Goal: Use online tool/utility: Utilize a website feature to perform a specific function

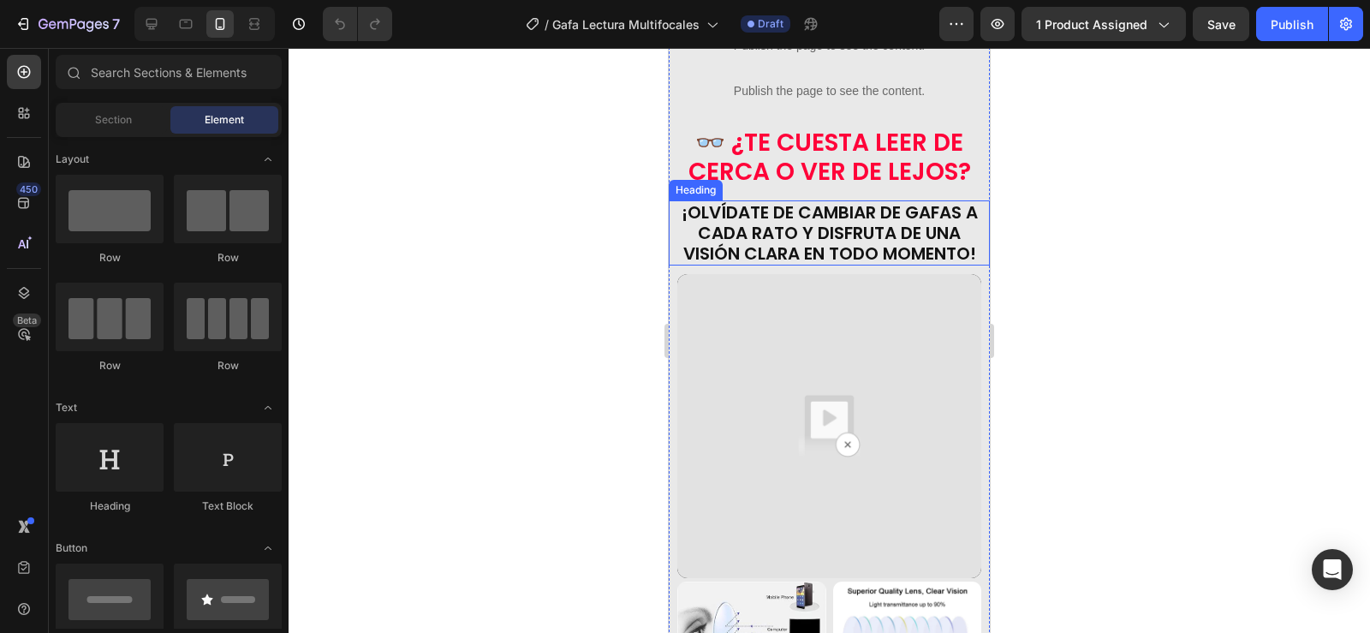
scroll to position [856, 0]
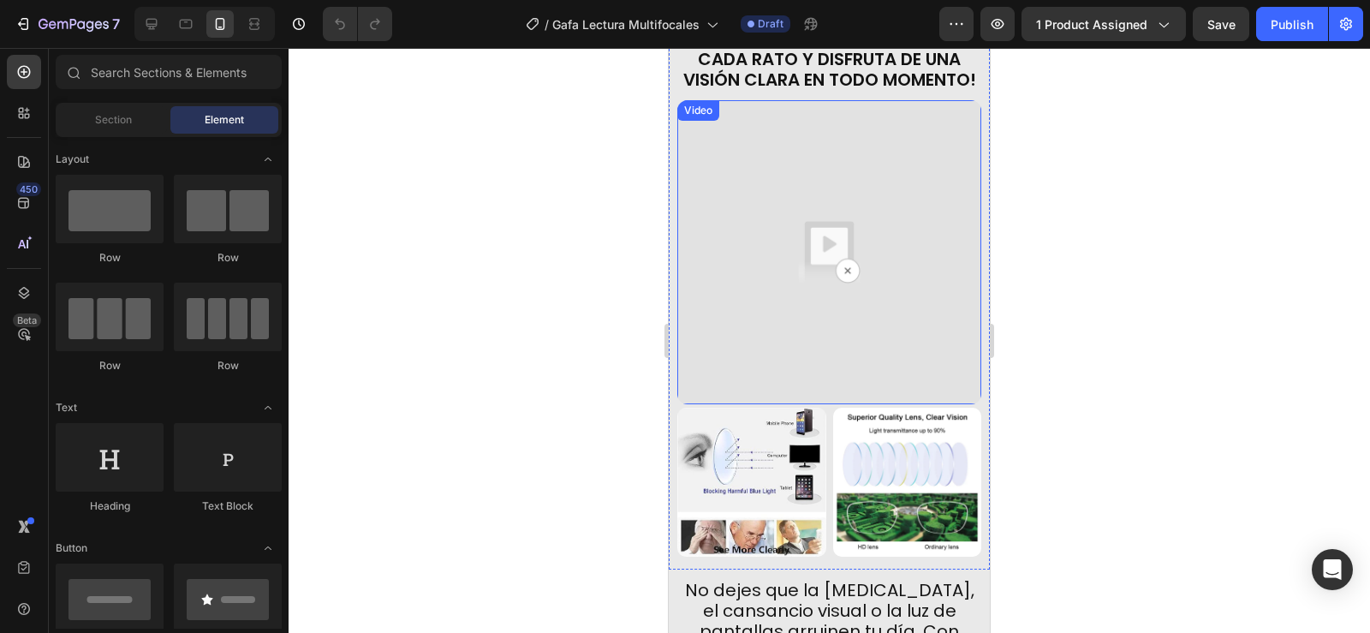
click at [889, 233] on img at bounding box center [829, 252] width 304 height 304
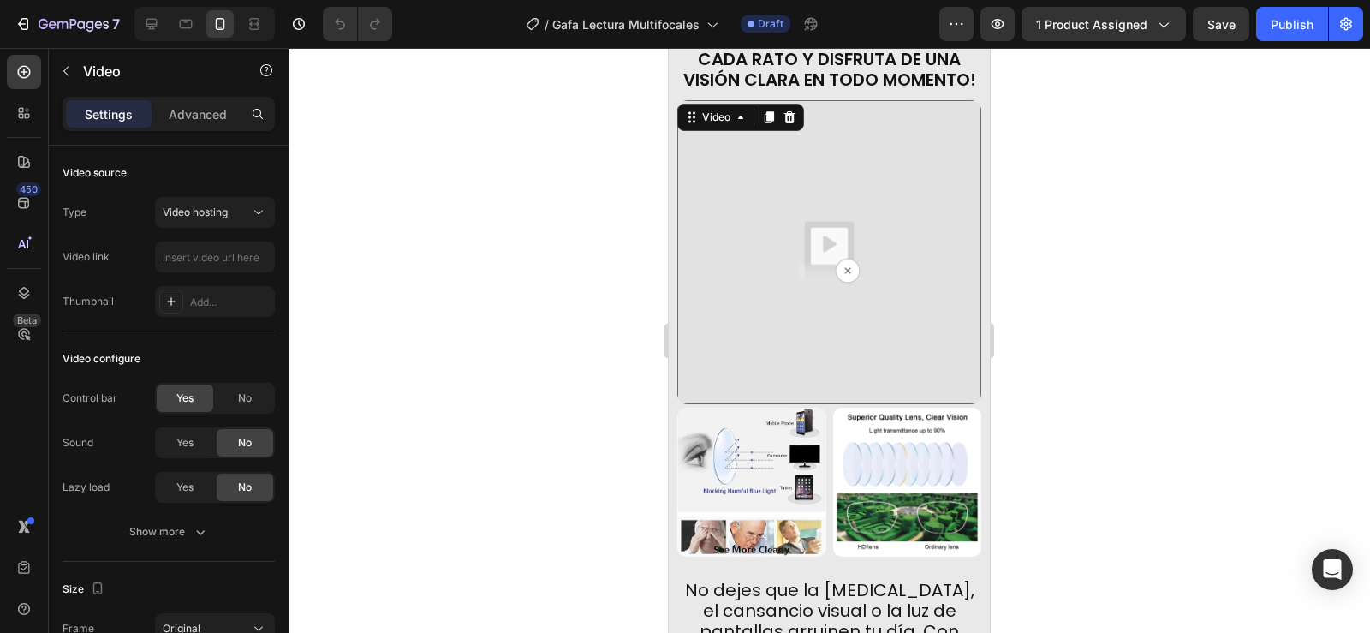
scroll to position [771, 0]
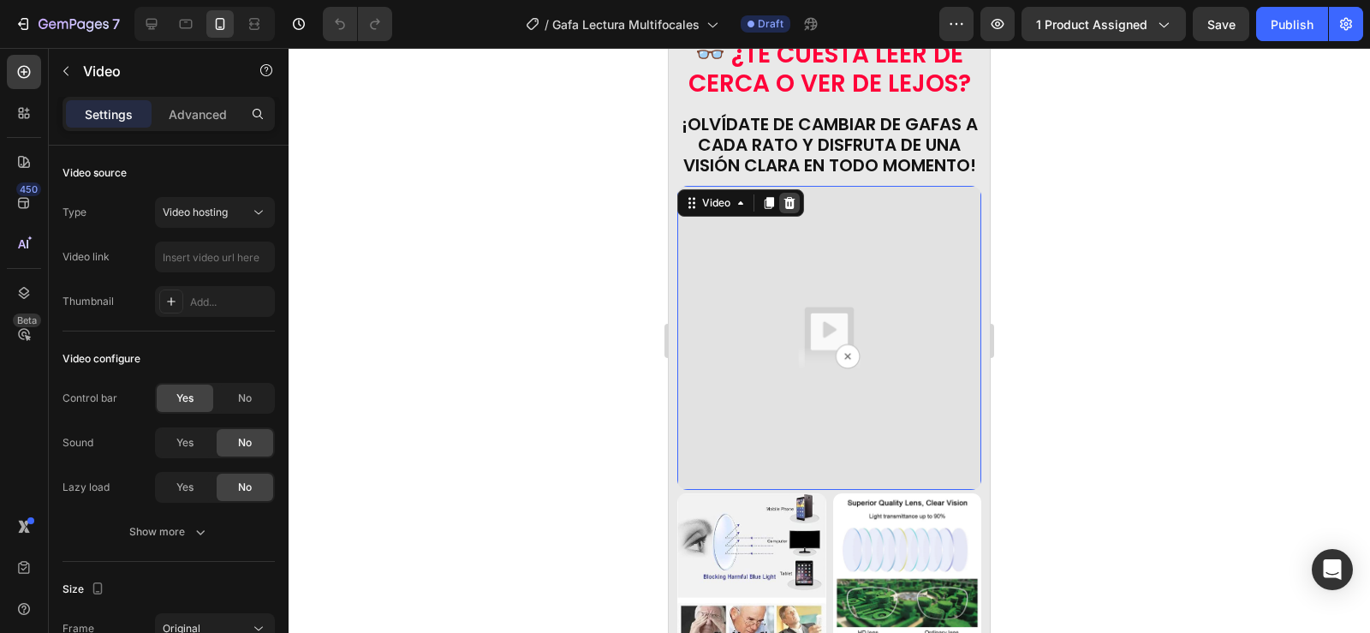
click at [788, 197] on icon at bounding box center [789, 203] width 11 height 12
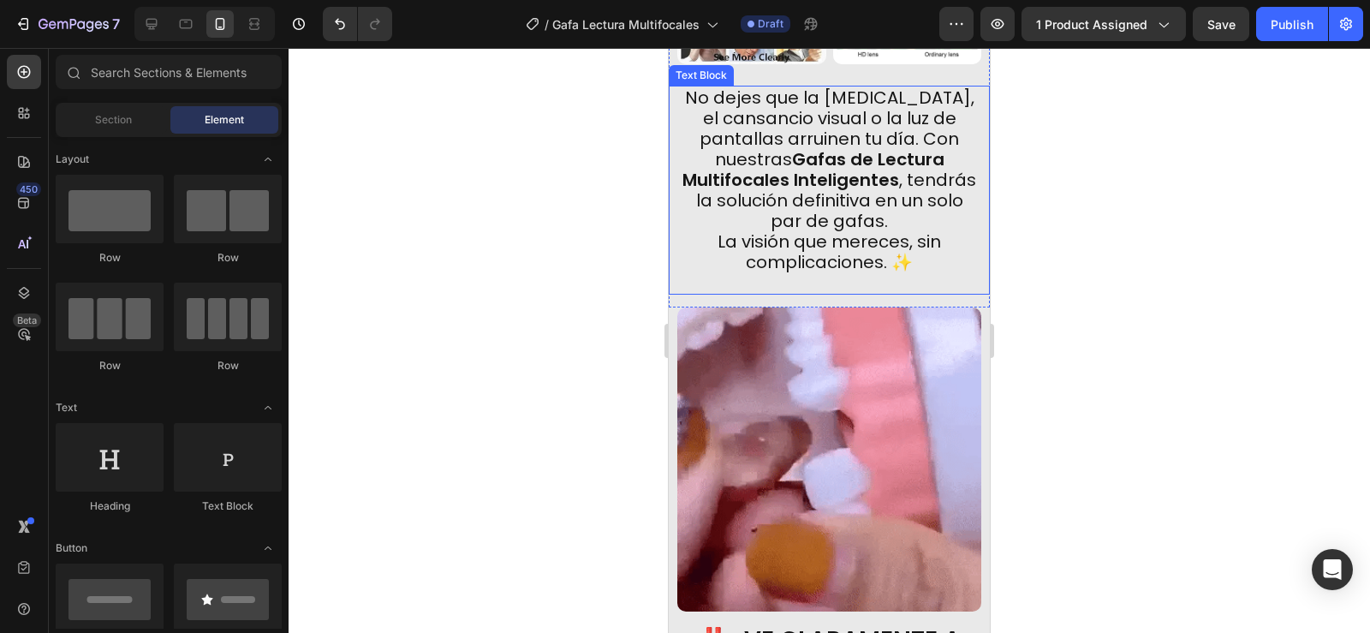
scroll to position [1199, 0]
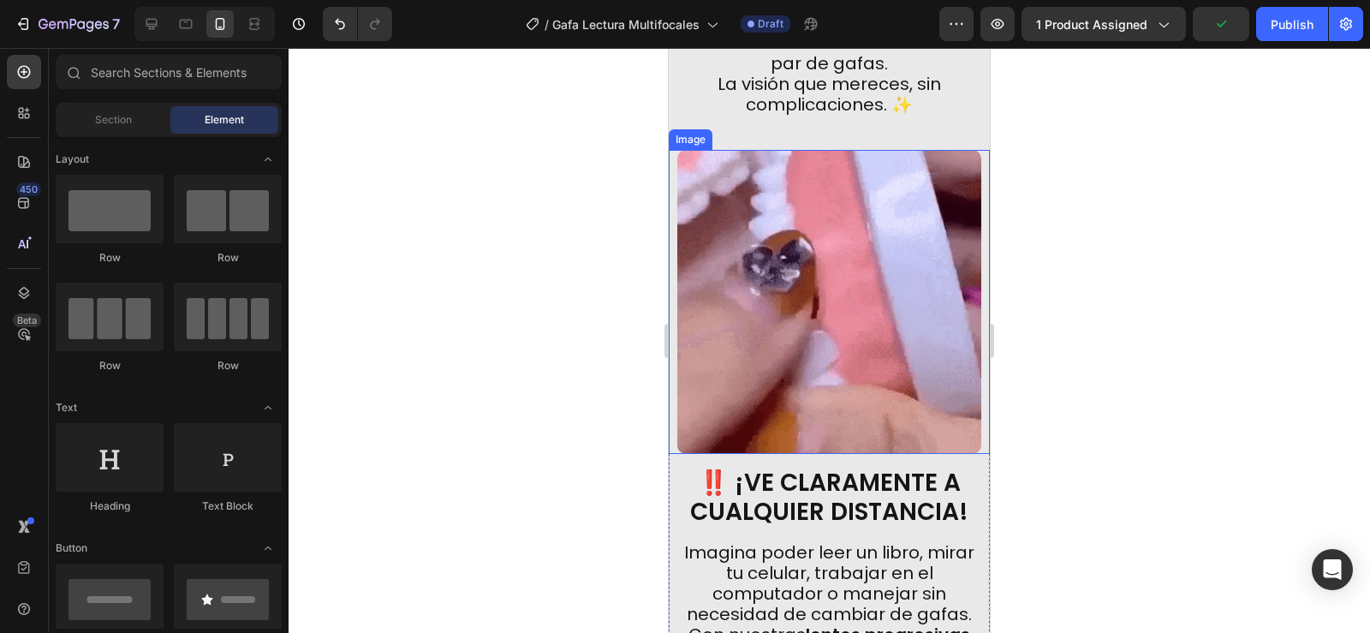
click at [855, 263] on img at bounding box center [829, 302] width 304 height 304
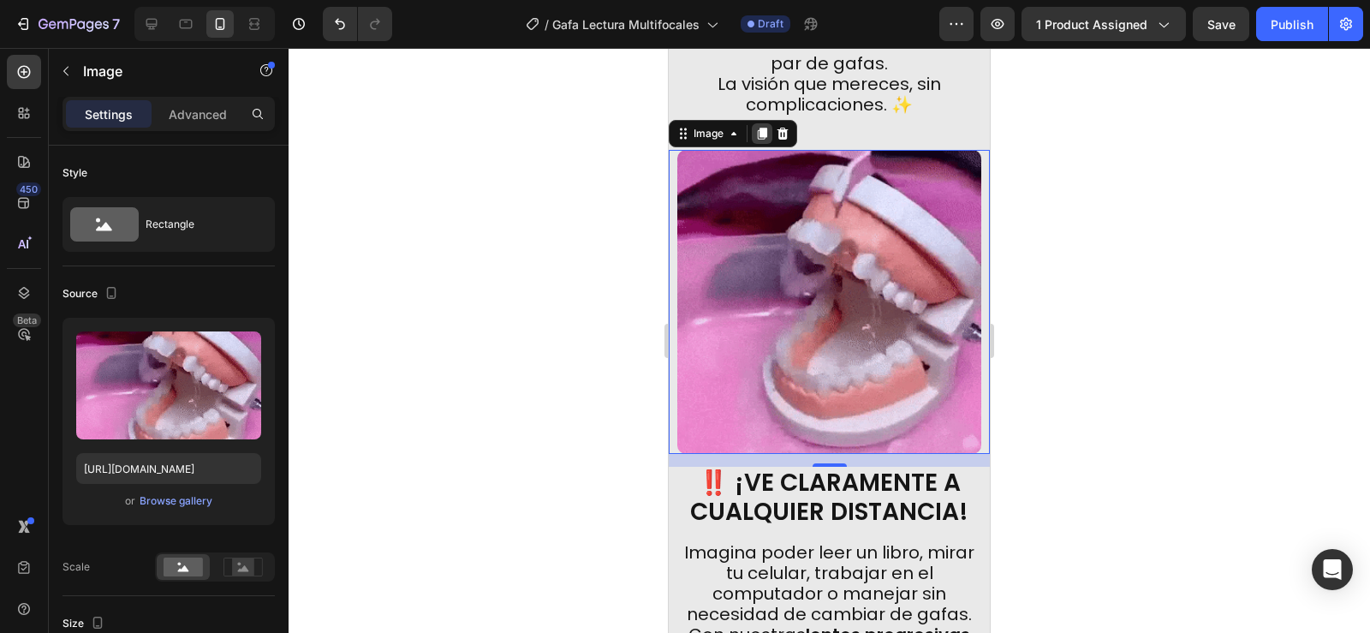
click at [763, 128] on icon at bounding box center [762, 134] width 9 height 12
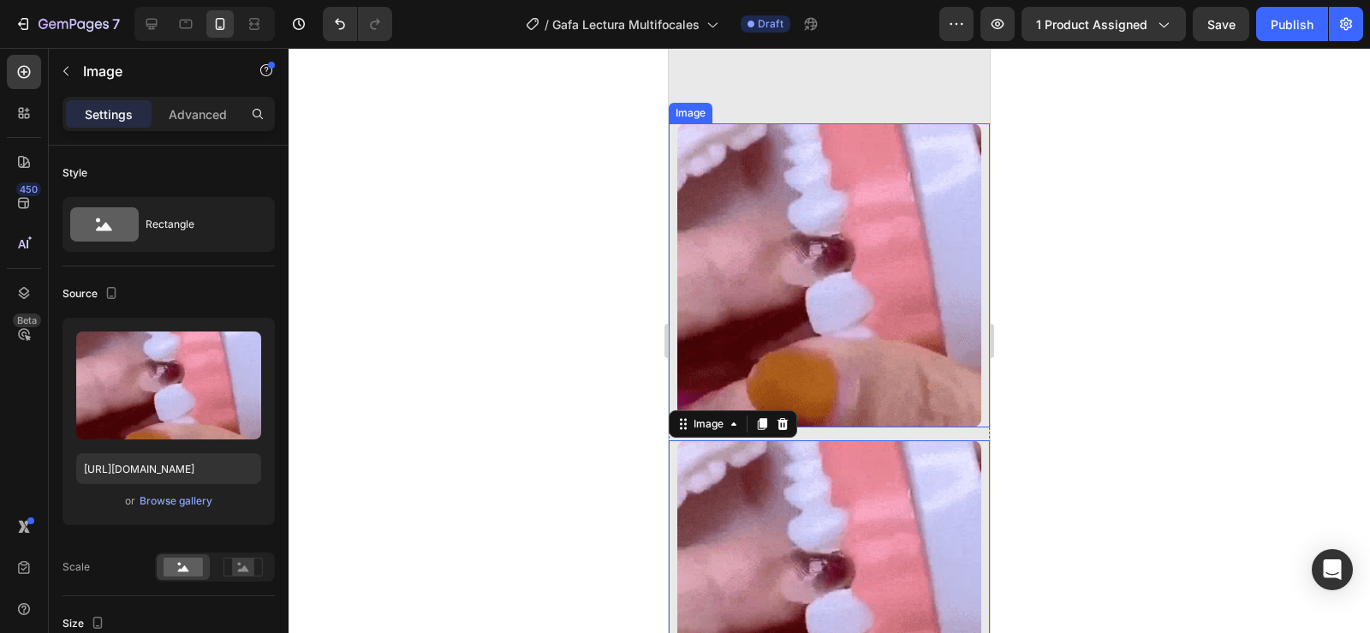
scroll to position [1534, 0]
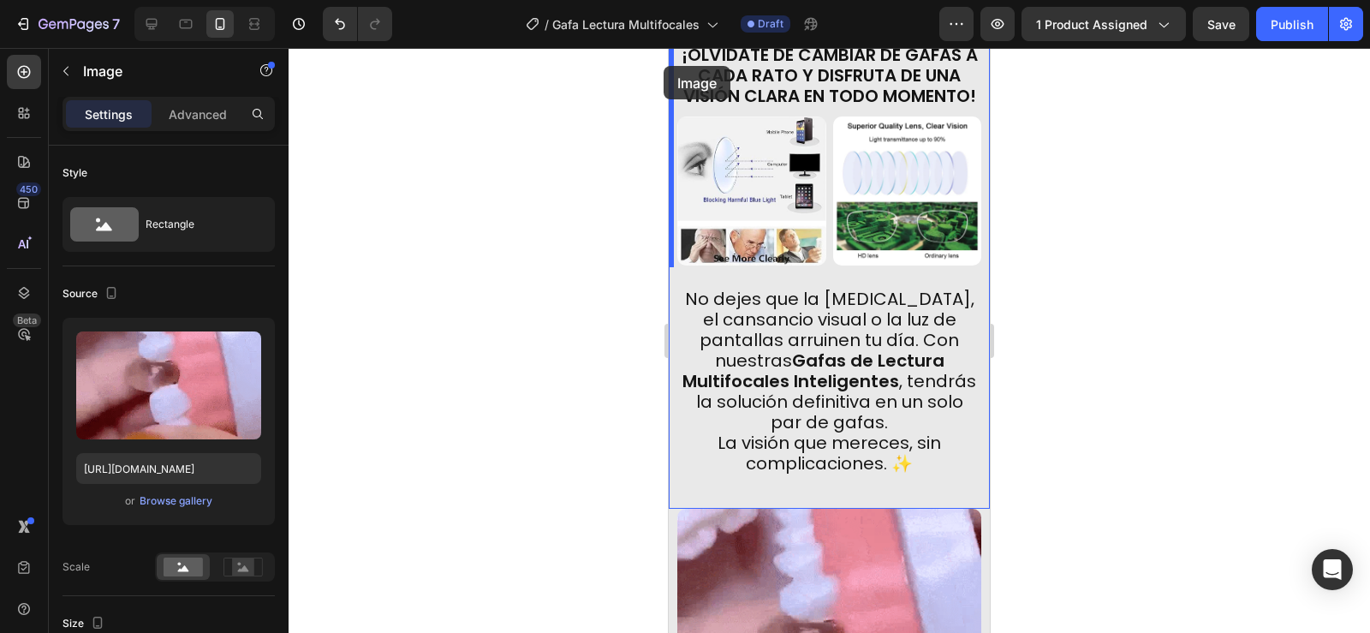
drag, startPoint x: 682, startPoint y: 93, endPoint x: 664, endPoint y: 66, distance: 32.8
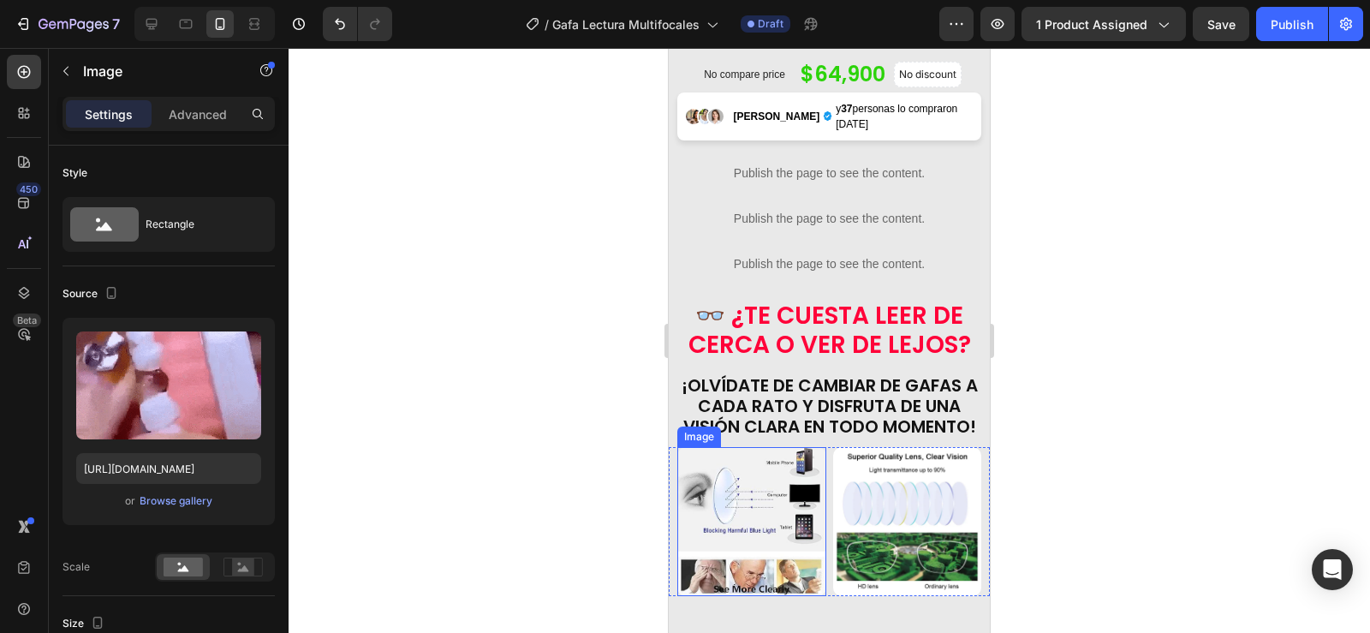
scroll to position [1146, 0]
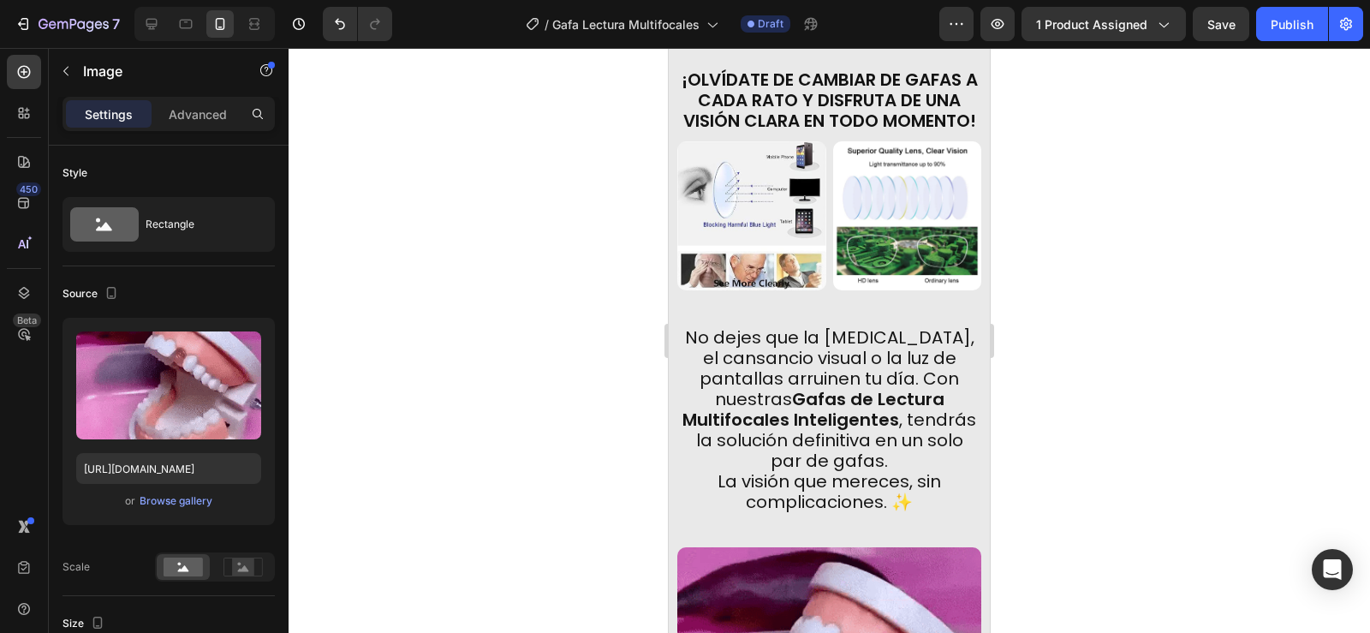
click at [1028, 216] on div at bounding box center [829, 340] width 1081 height 585
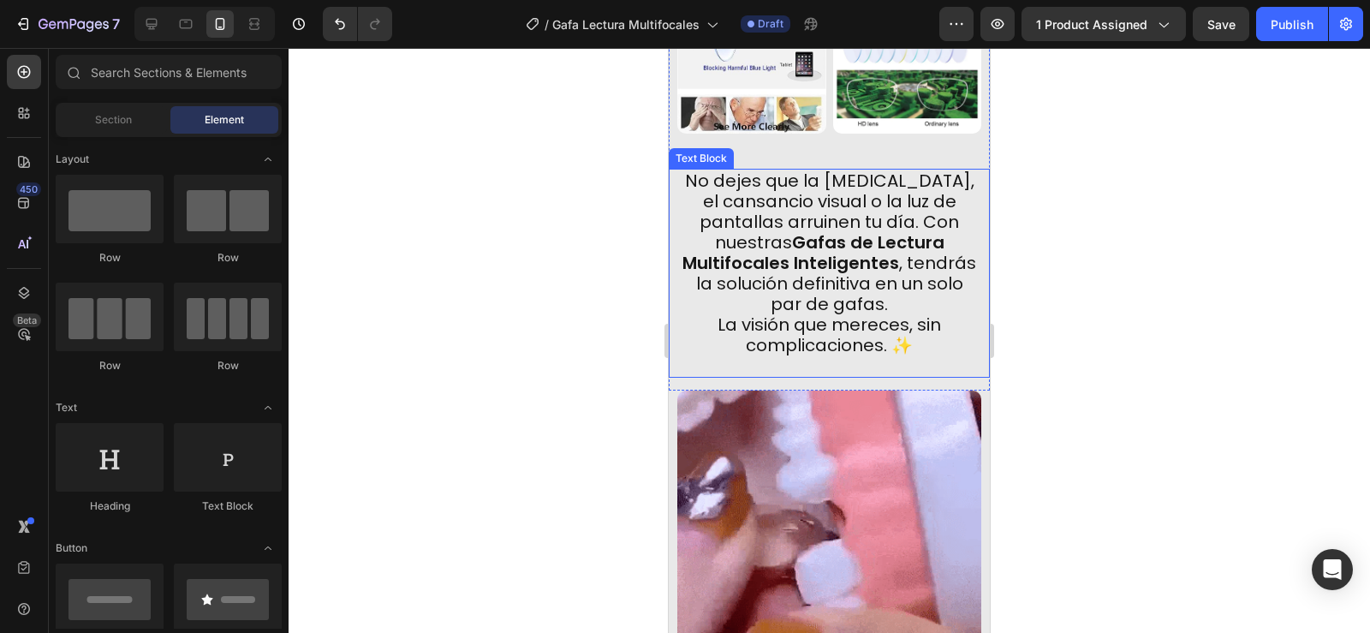
scroll to position [1317, 0]
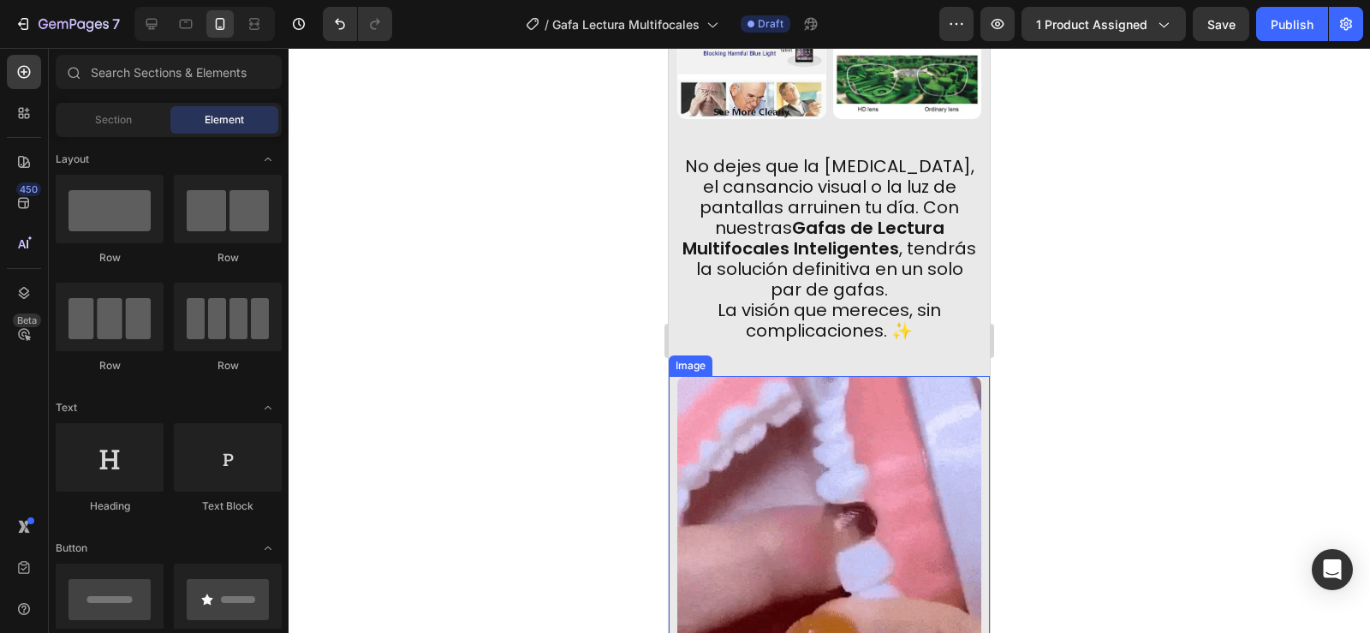
click at [716, 378] on img at bounding box center [829, 528] width 304 height 304
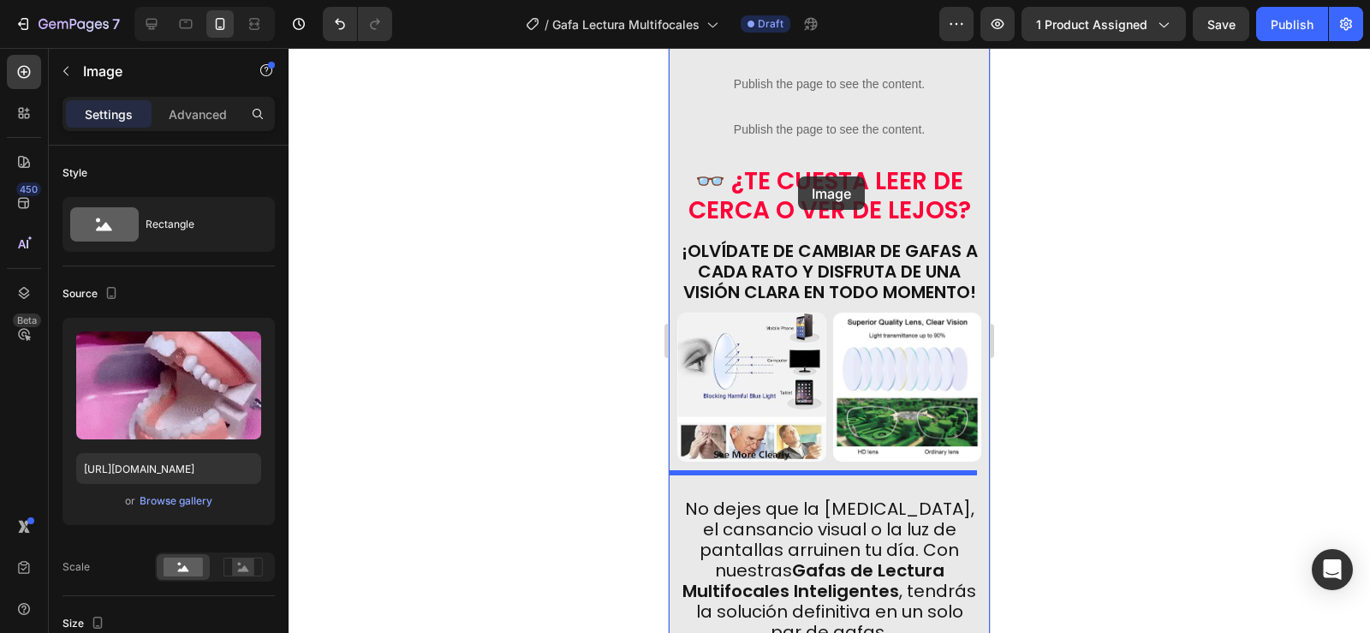
scroll to position [889, 0]
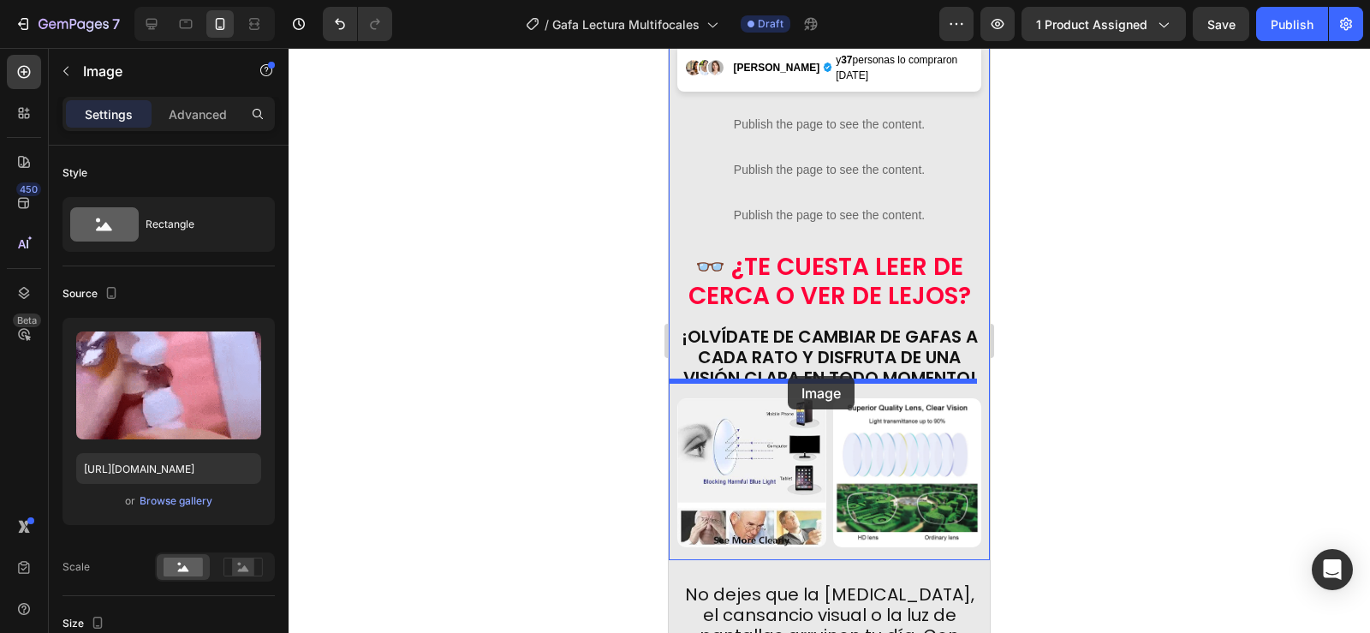
drag, startPoint x: 683, startPoint y: 340, endPoint x: 788, endPoint y: 376, distance: 110.5
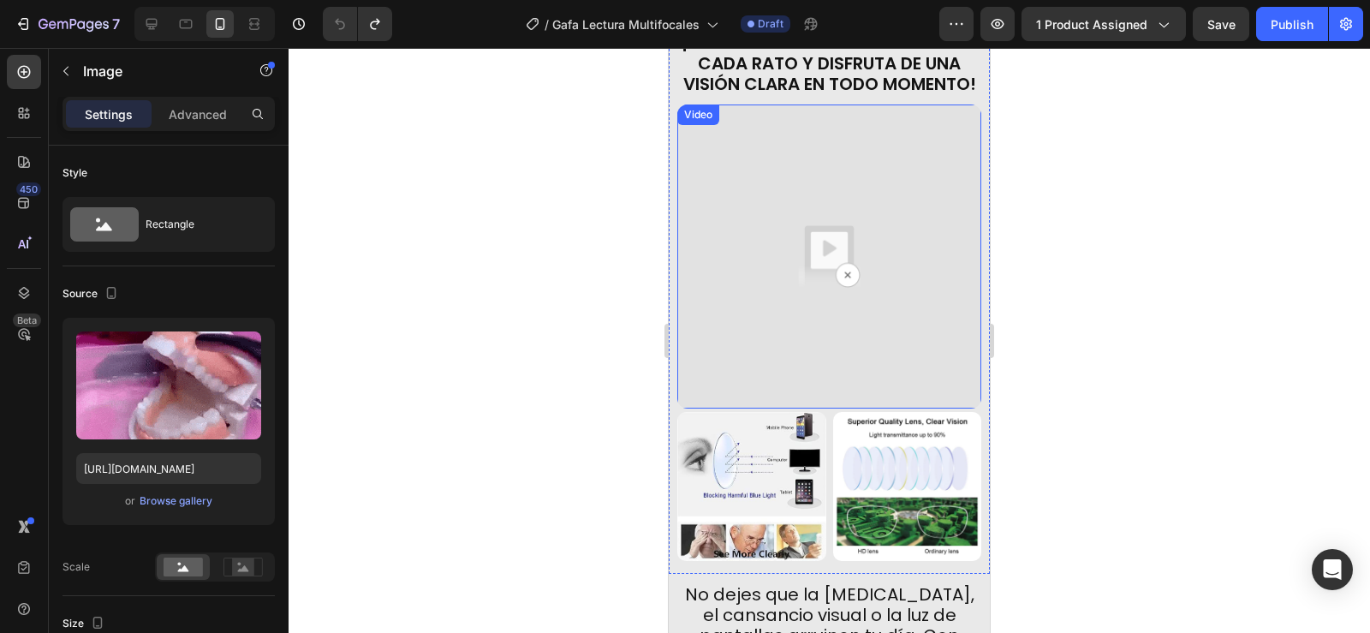
scroll to position [766, 0]
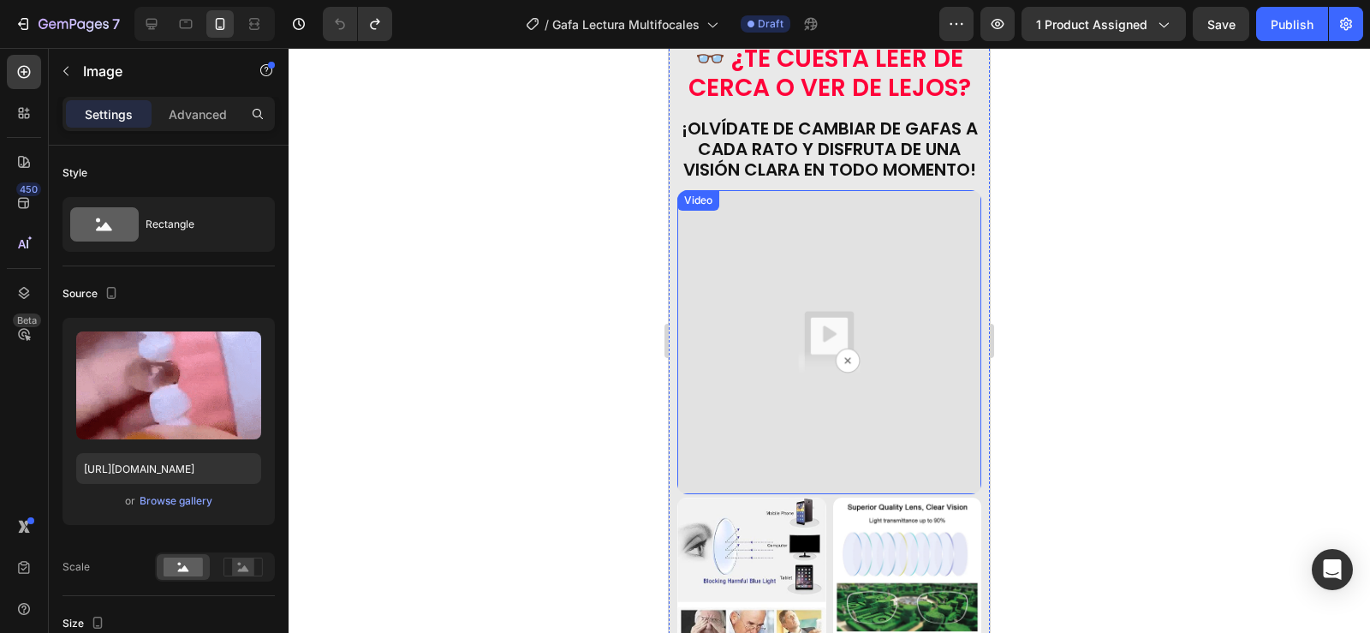
click at [883, 335] on img at bounding box center [829, 342] width 304 height 304
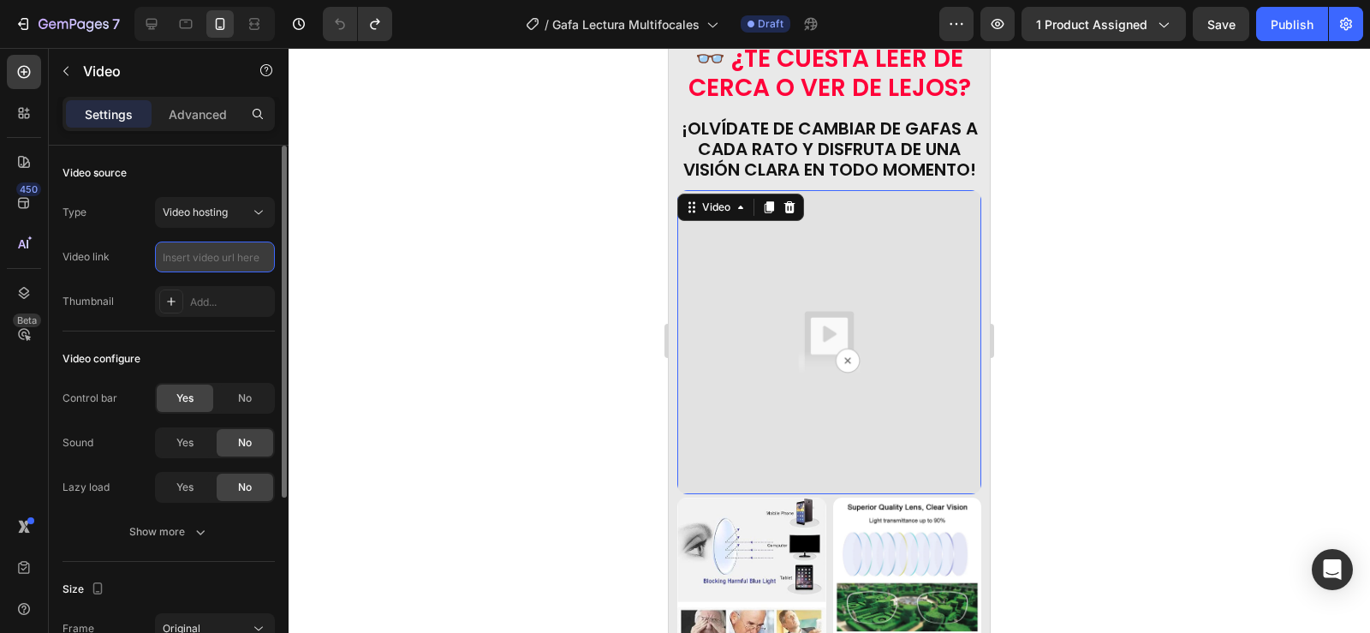
click at [199, 256] on input "text" at bounding box center [215, 256] width 120 height 31
paste input "[URL][DOMAIN_NAME]"
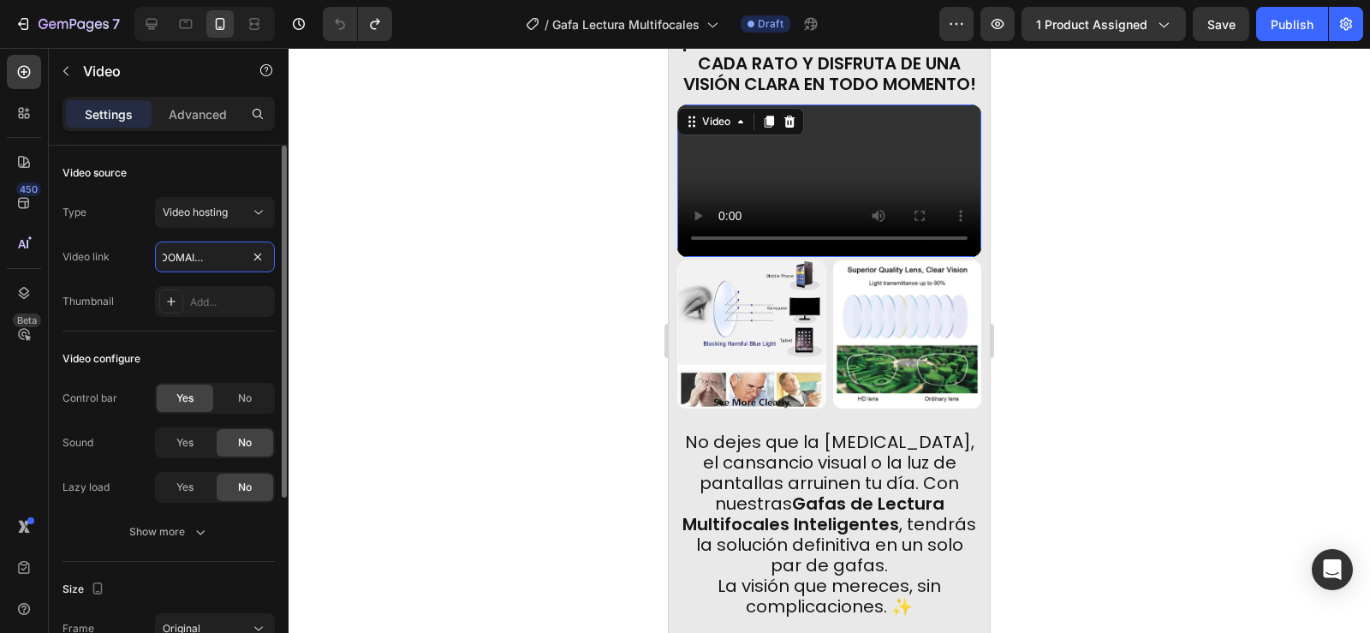
scroll to position [86, 0]
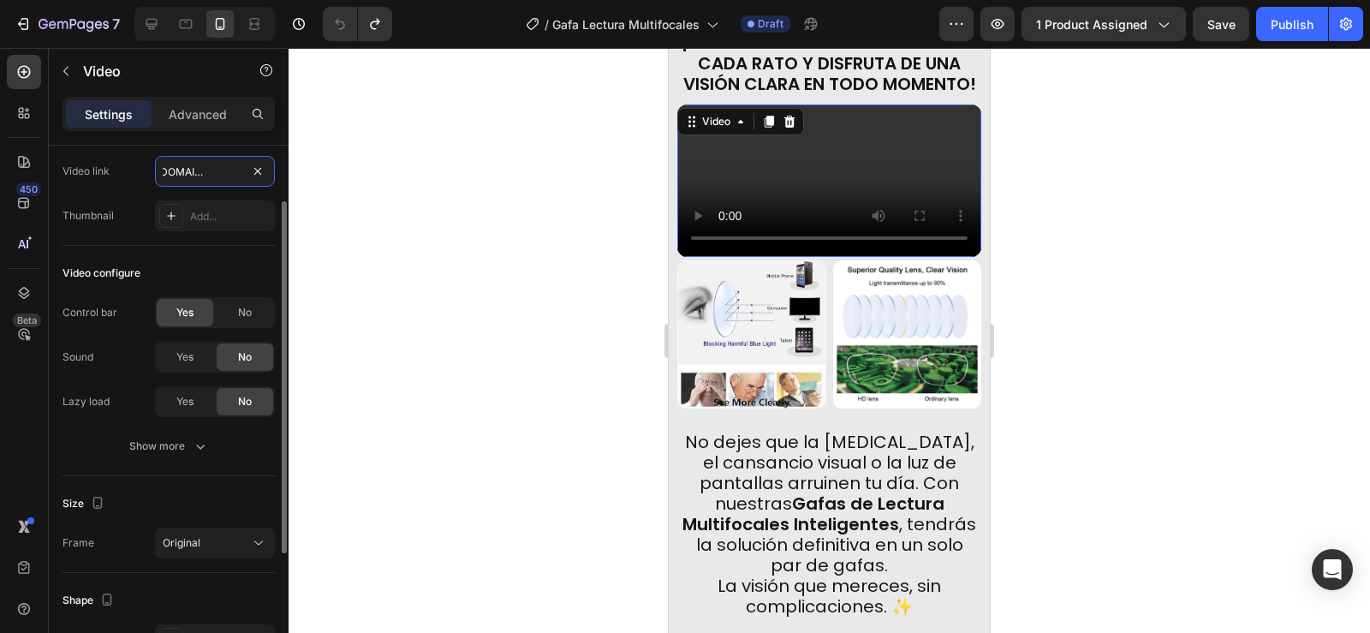
type input "[URL][DOMAIN_NAME]"
click at [82, 519] on div "Frame" at bounding box center [79, 542] width 32 height 15
click at [251, 519] on icon at bounding box center [258, 542] width 17 height 17
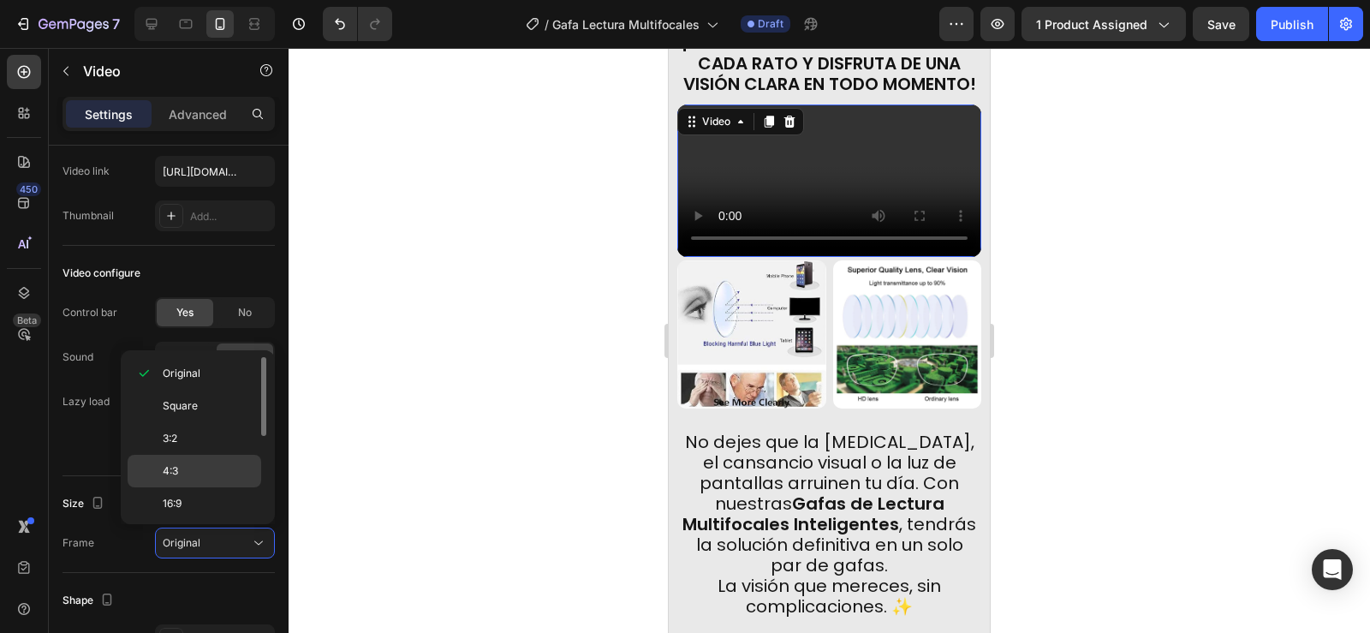
click at [191, 464] on p "4:3" at bounding box center [208, 470] width 91 height 15
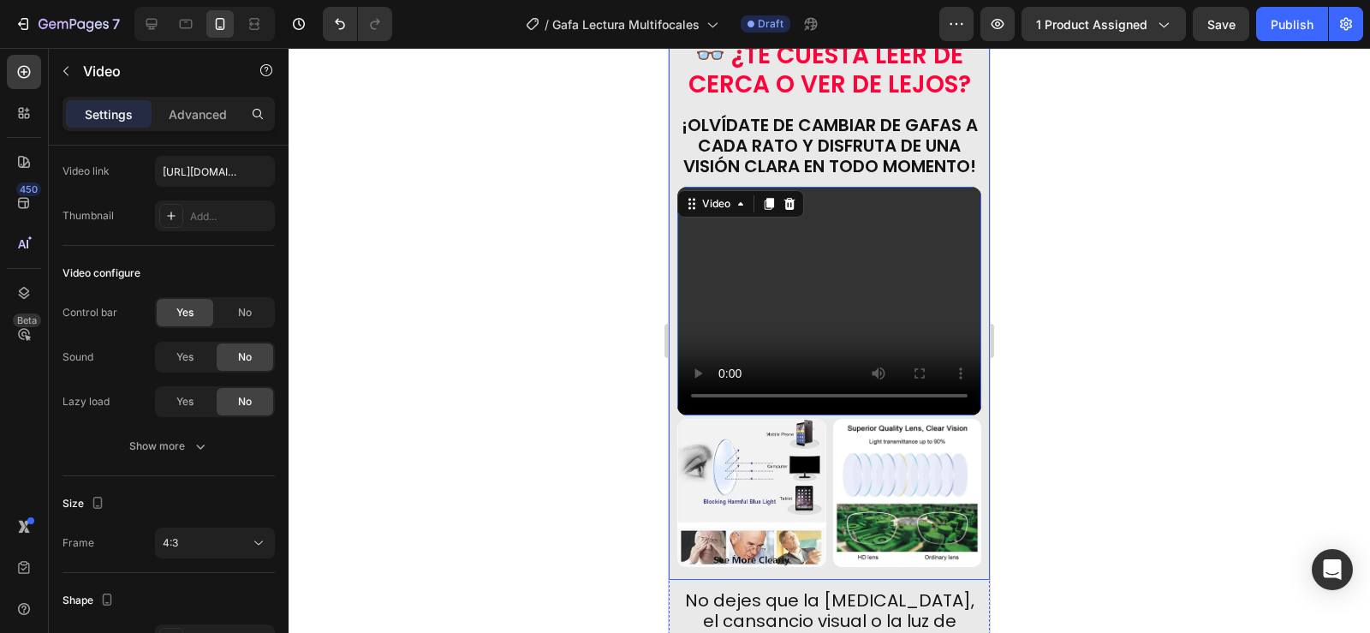
scroll to position [766, 0]
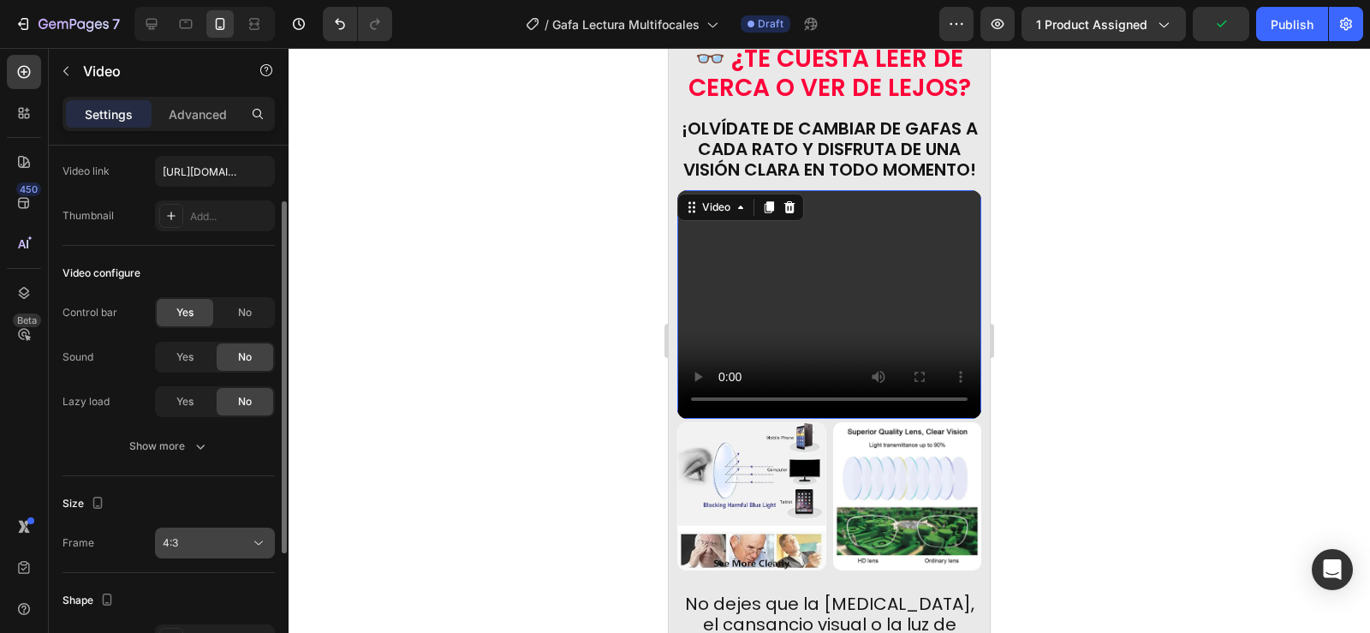
click at [211, 519] on div "4:3" at bounding box center [206, 542] width 87 height 15
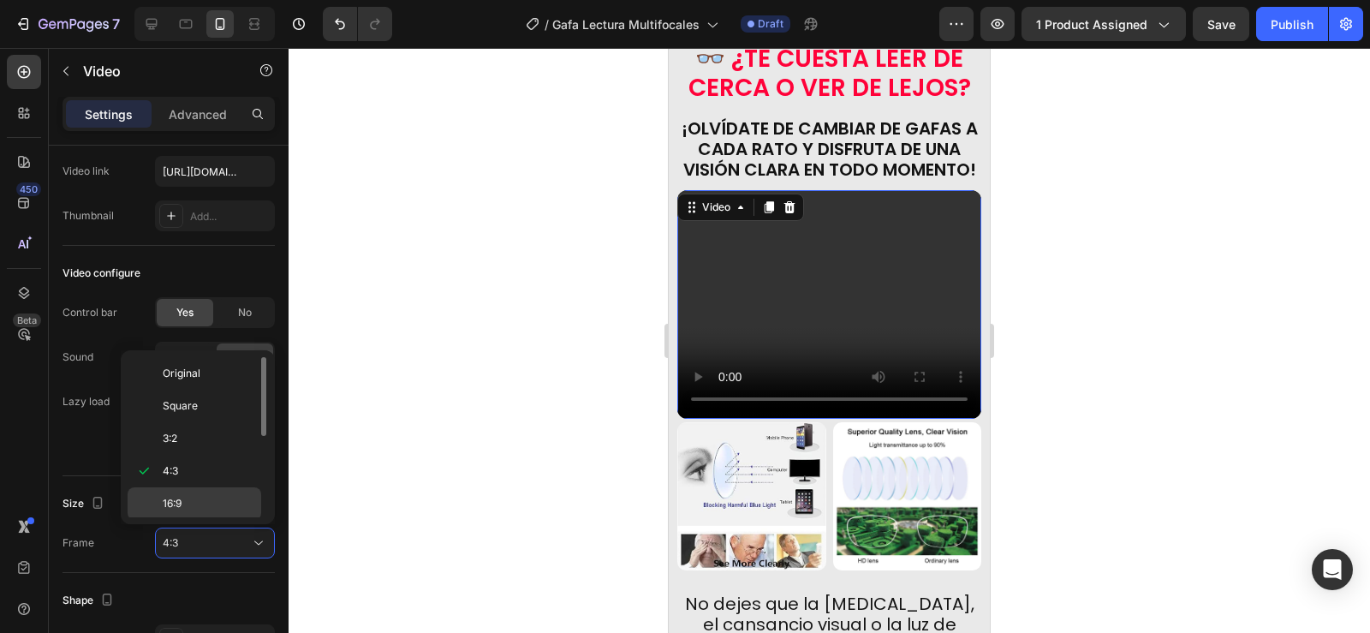
click at [181, 497] on span "16:9" at bounding box center [172, 503] width 19 height 15
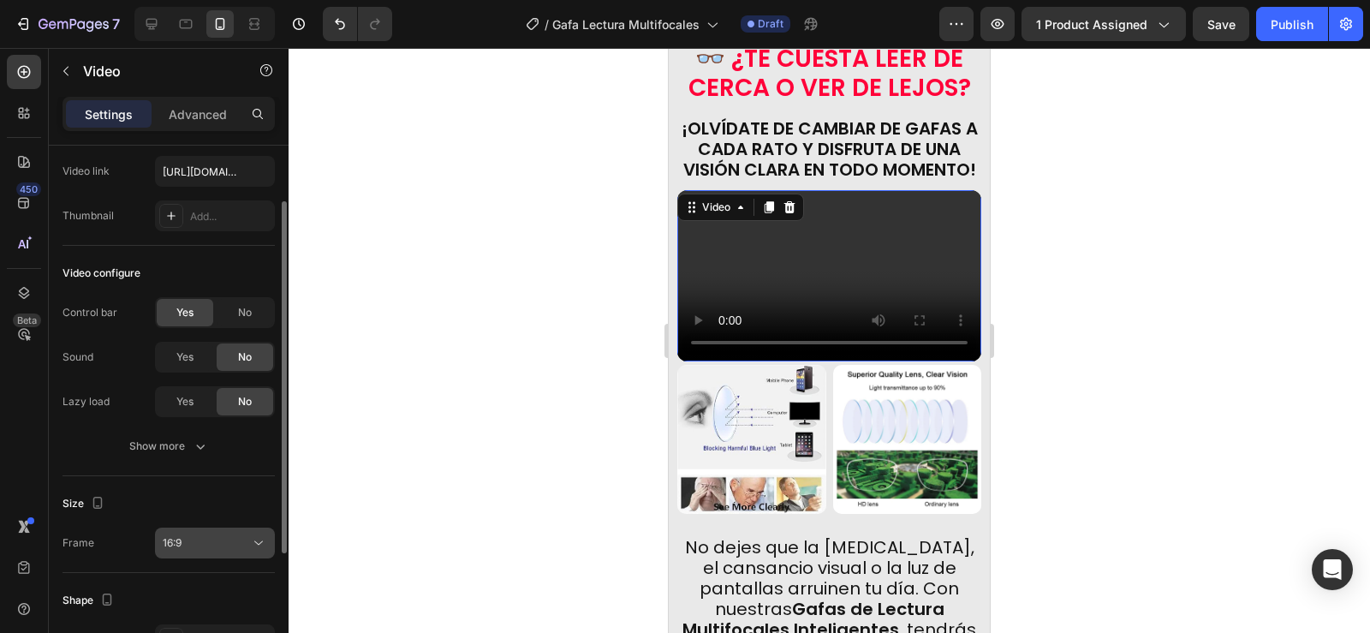
click at [239, 519] on div "16:9" at bounding box center [206, 542] width 87 height 15
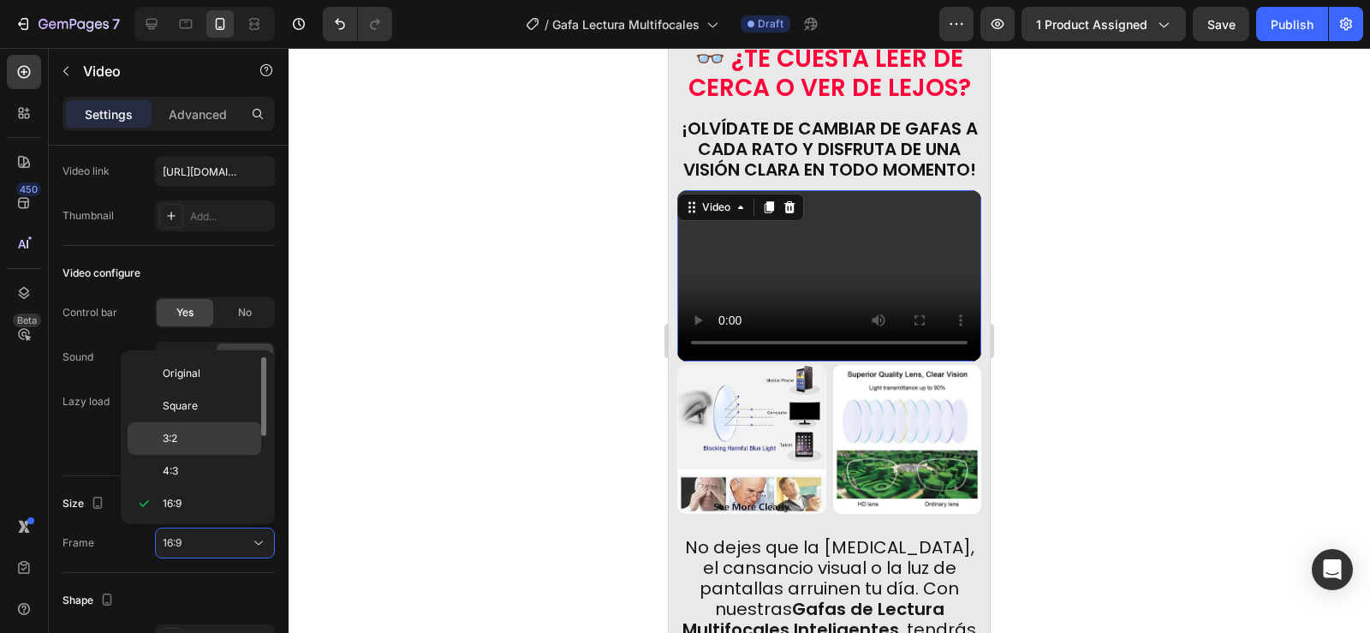
click at [188, 432] on p "3:2" at bounding box center [208, 438] width 91 height 15
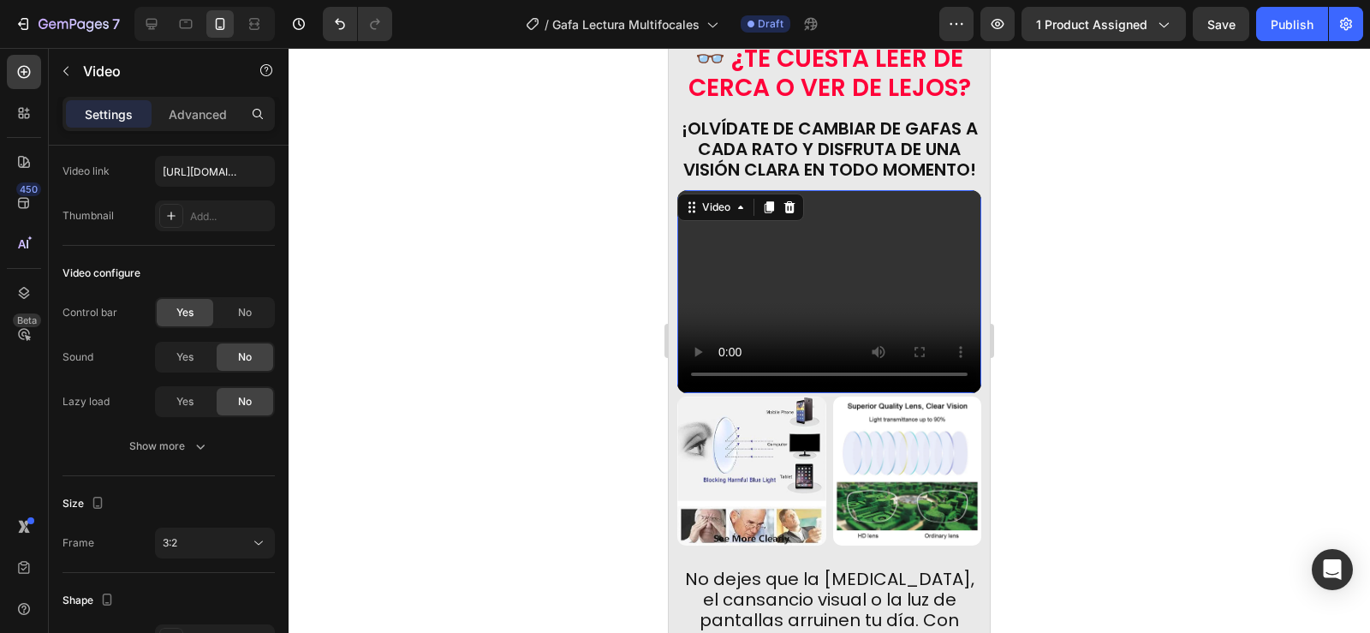
click at [1008, 256] on div at bounding box center [829, 340] width 1081 height 585
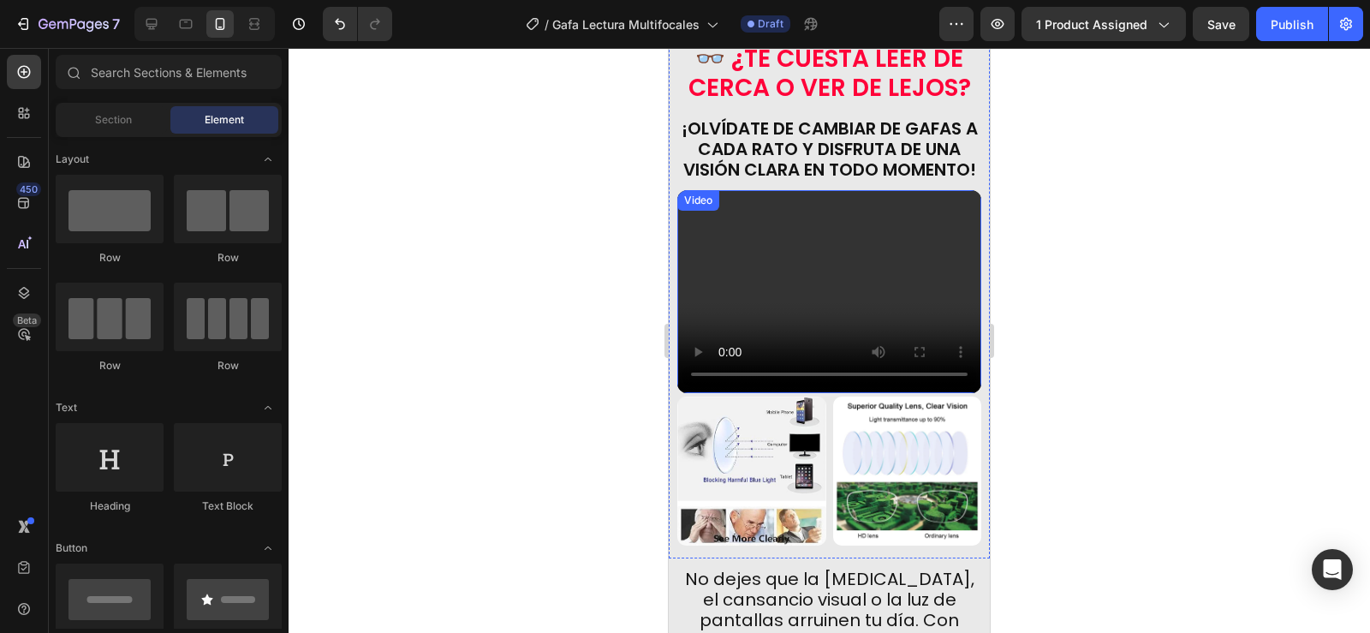
click at [859, 274] on video at bounding box center [829, 291] width 304 height 203
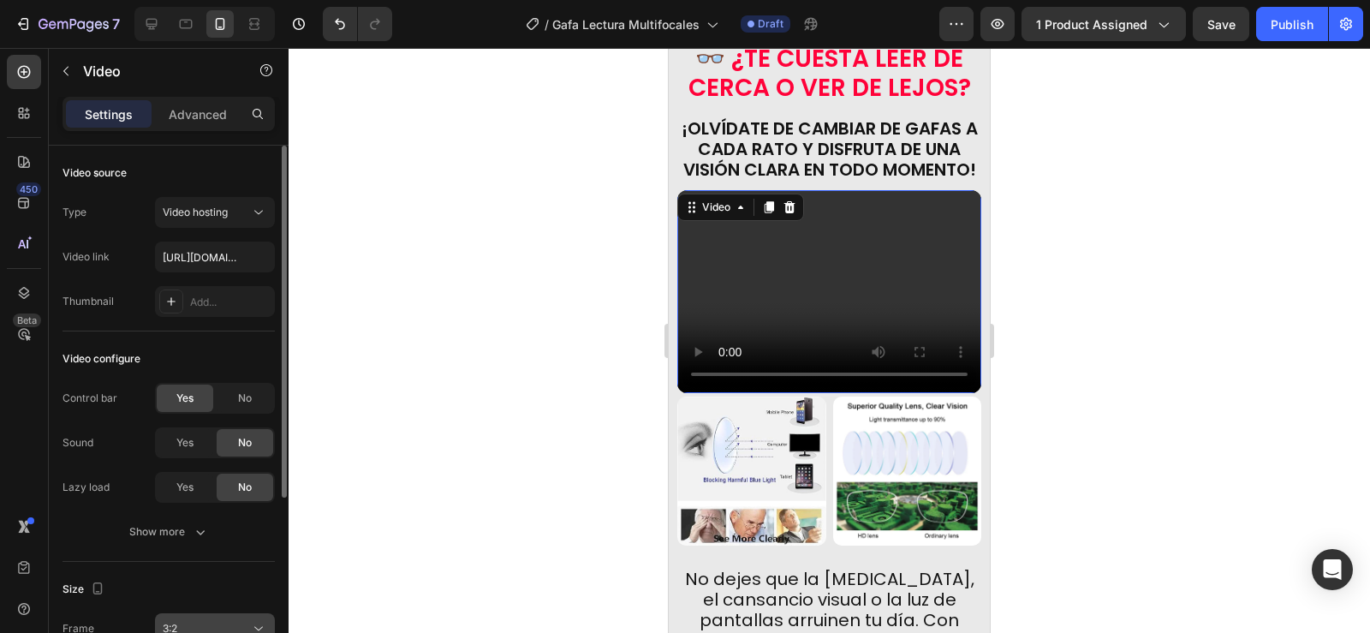
scroll to position [86, 0]
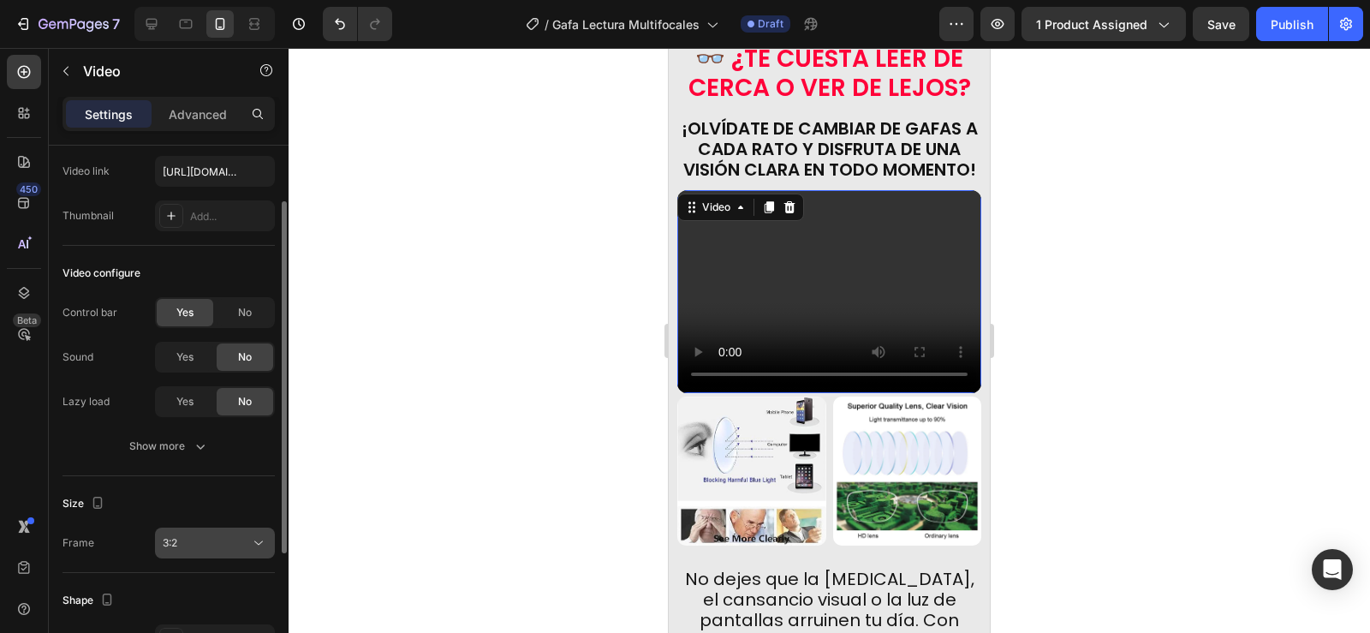
click at [204, 519] on div "3:2" at bounding box center [206, 542] width 87 height 15
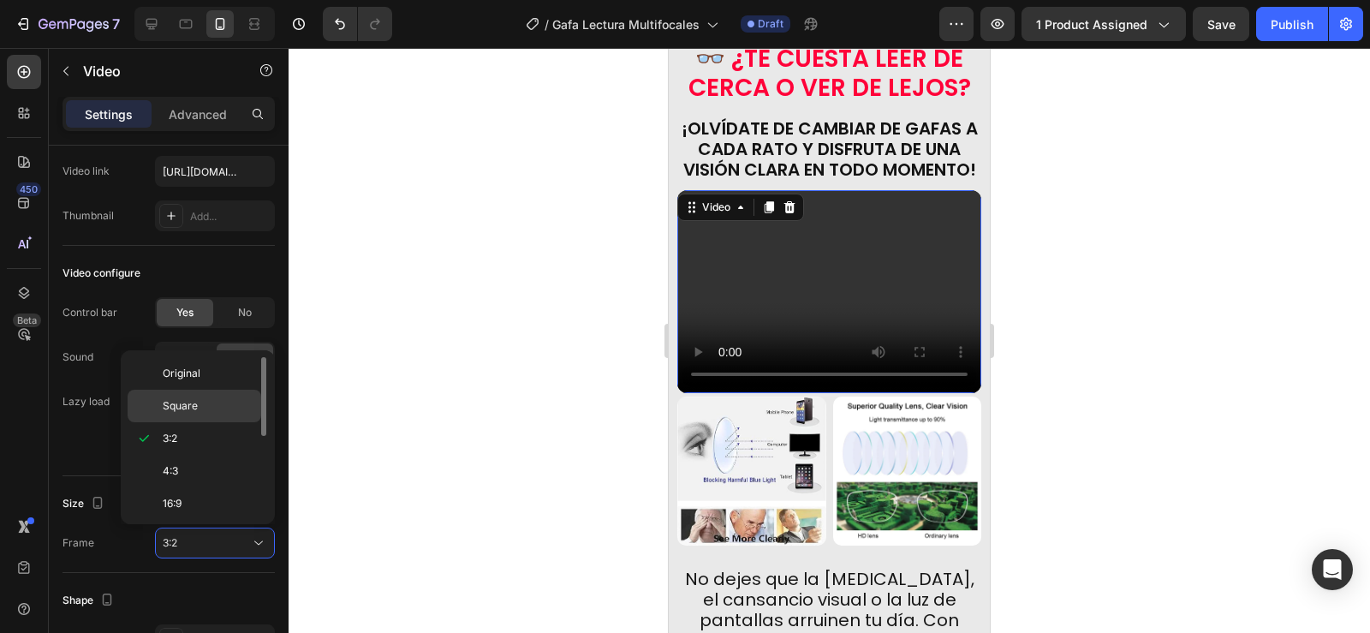
click at [200, 406] on p "Square" at bounding box center [208, 405] width 91 height 15
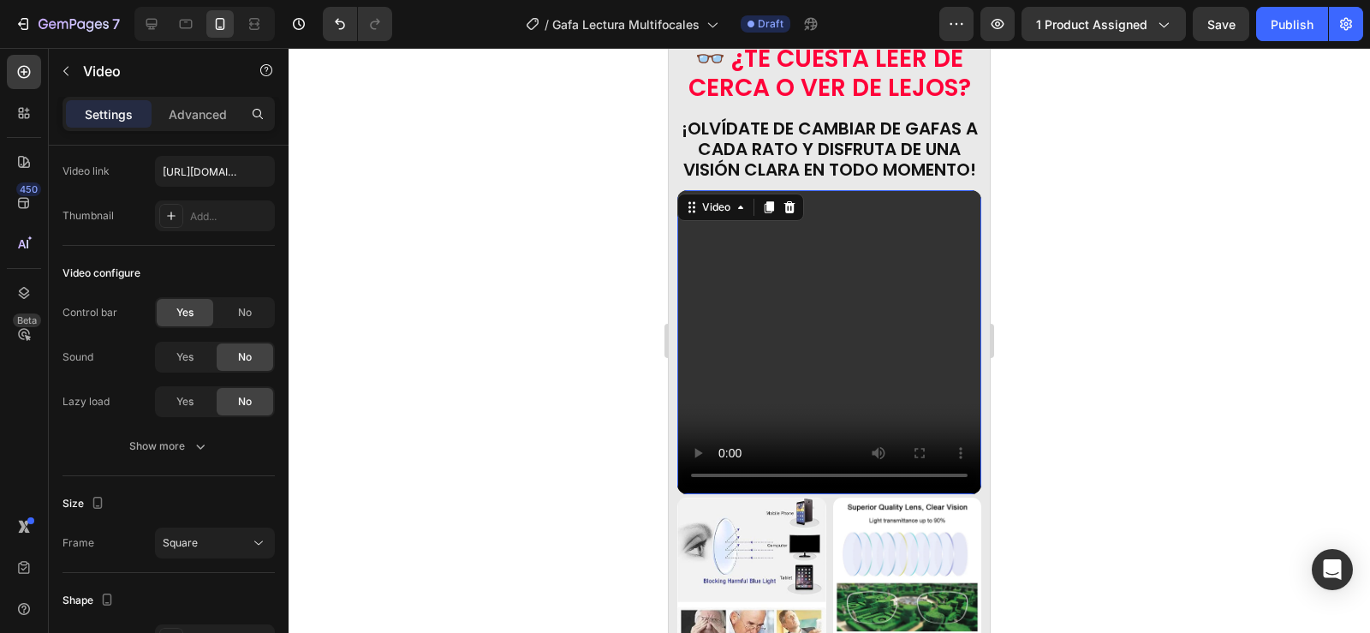
click at [1033, 300] on div at bounding box center [829, 340] width 1081 height 585
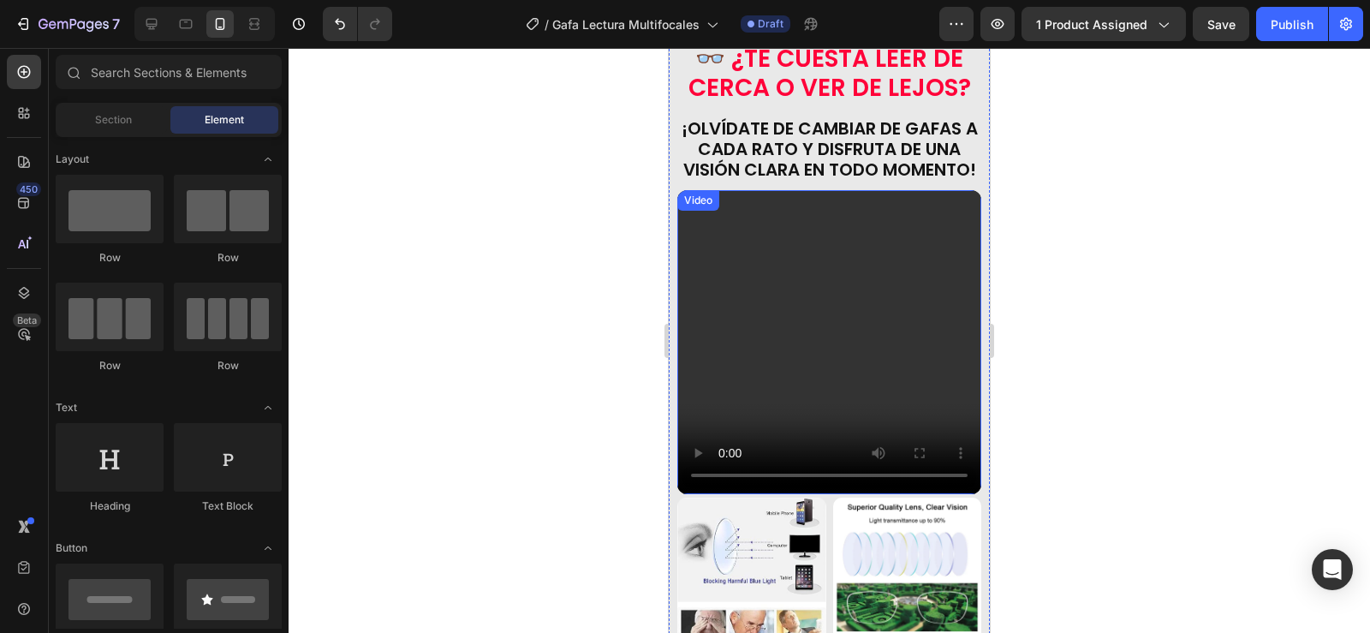
click at [849, 325] on video at bounding box center [829, 342] width 304 height 304
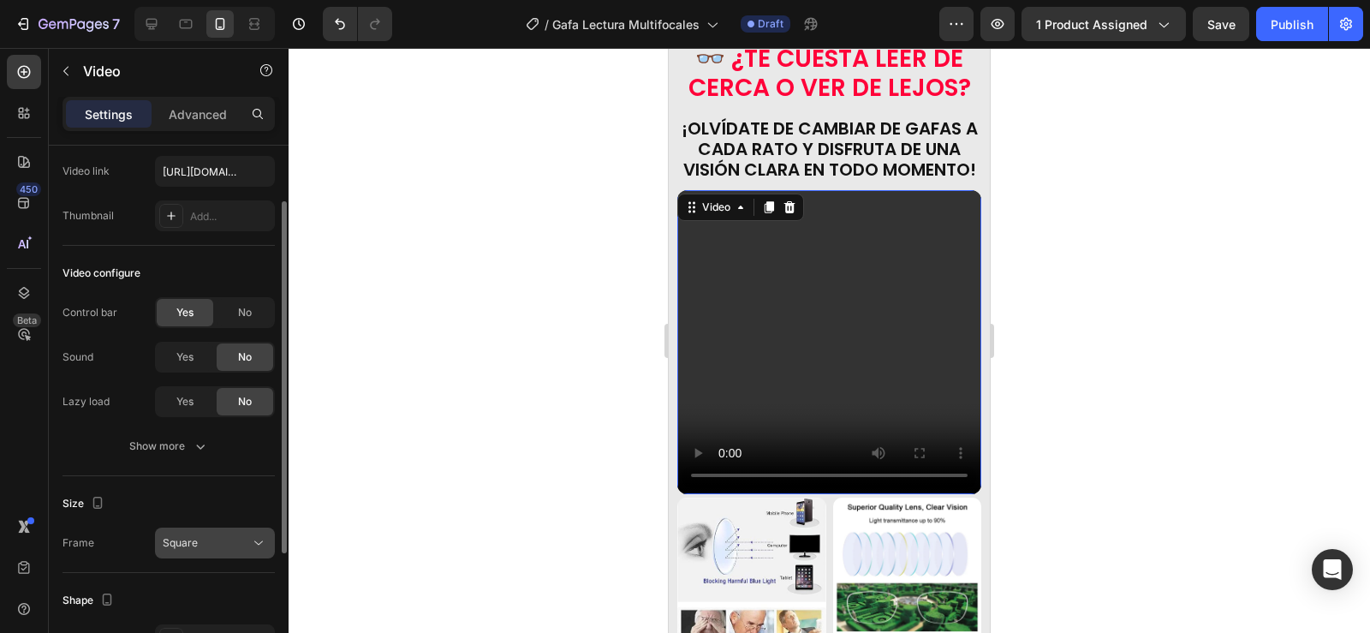
click at [190, 519] on span "Square" at bounding box center [180, 542] width 35 height 13
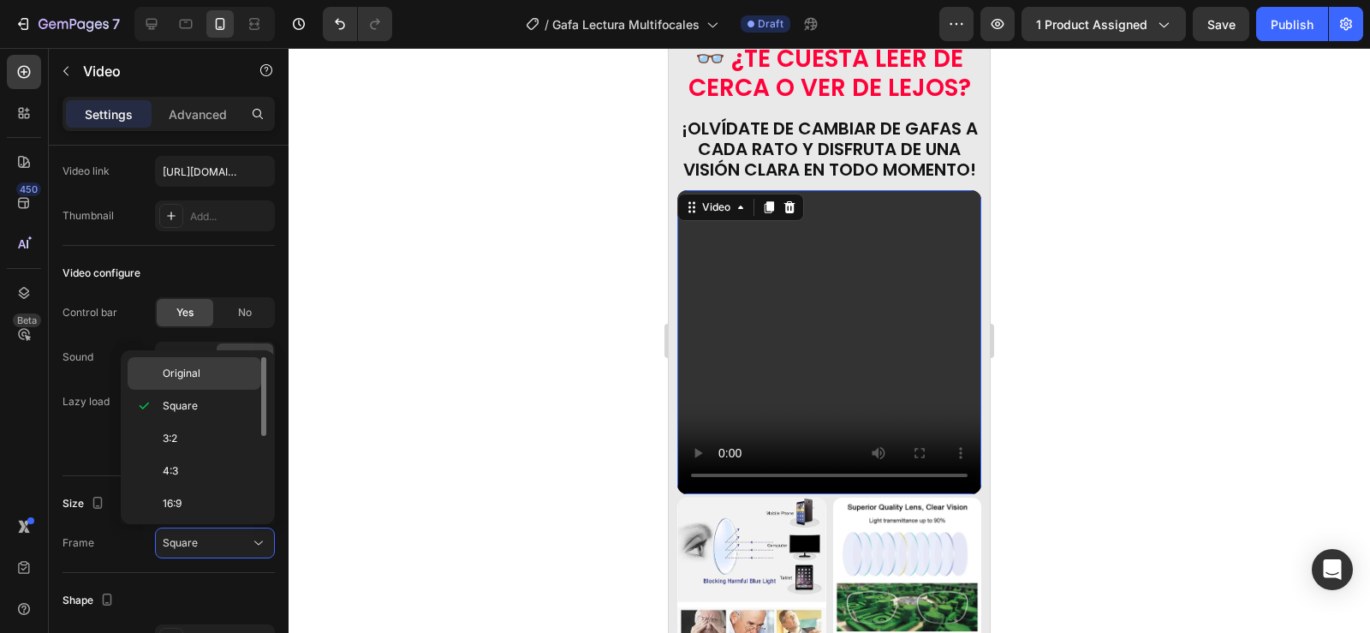
click at [192, 383] on div "Original" at bounding box center [195, 373] width 134 height 33
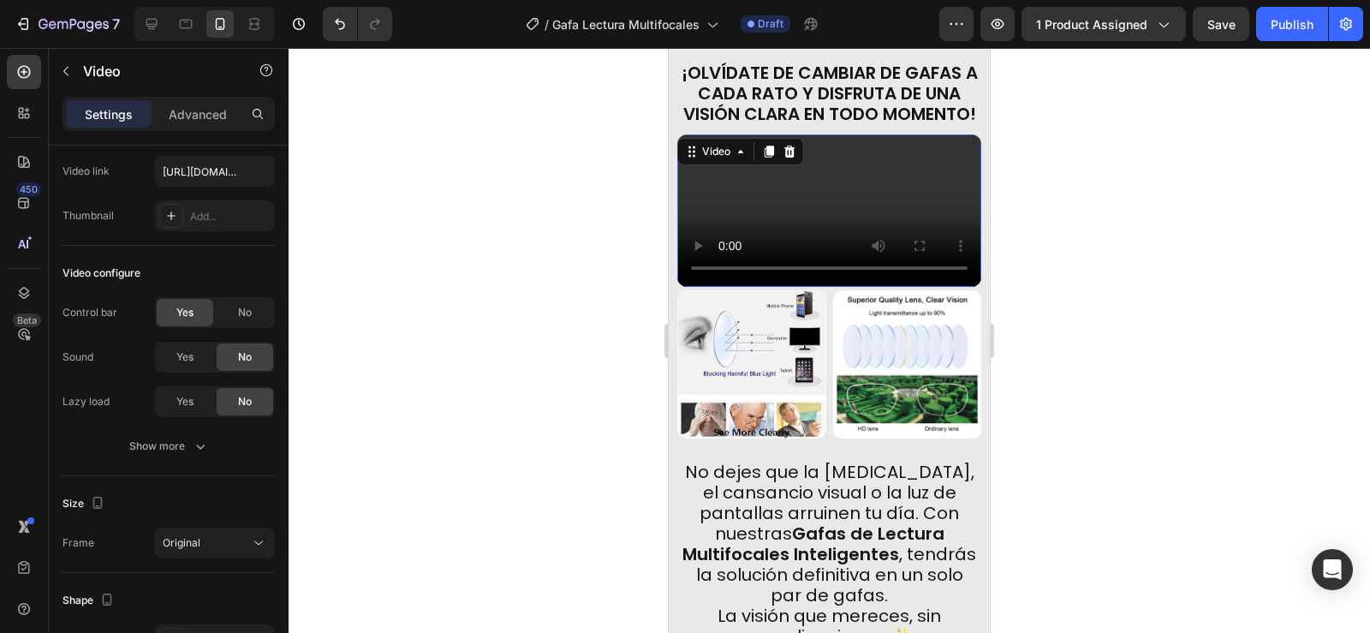
scroll to position [852, 0]
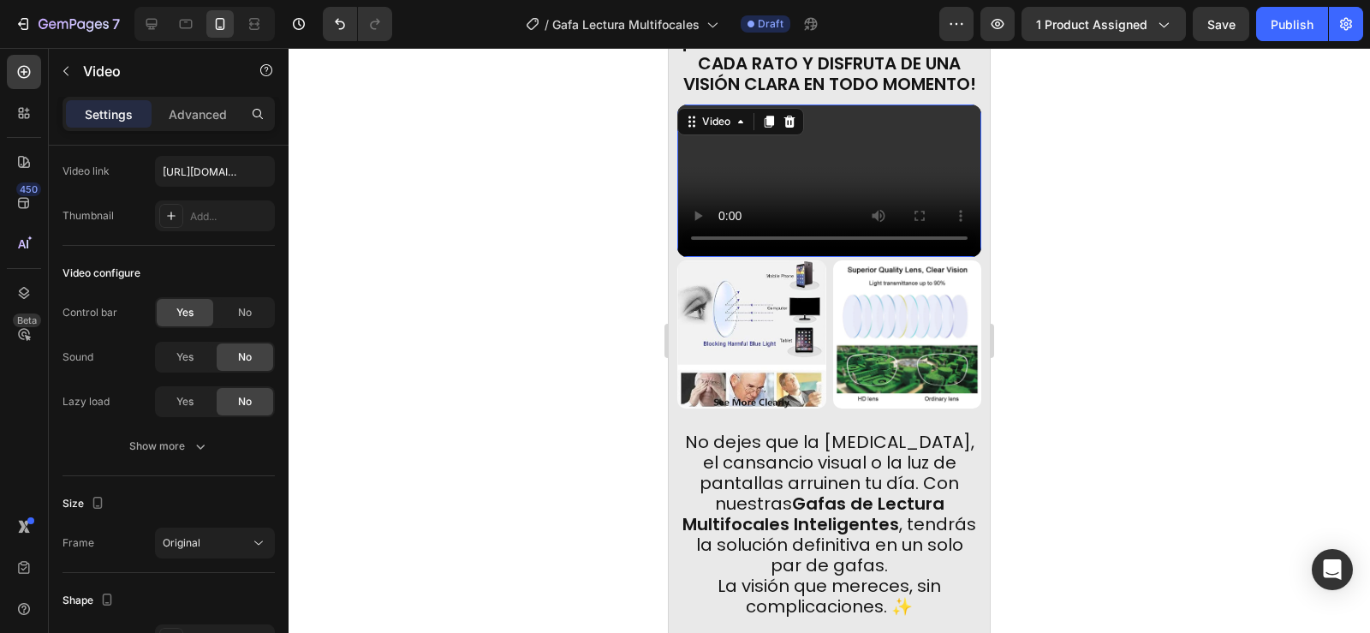
click at [1024, 213] on div at bounding box center [829, 340] width 1081 height 585
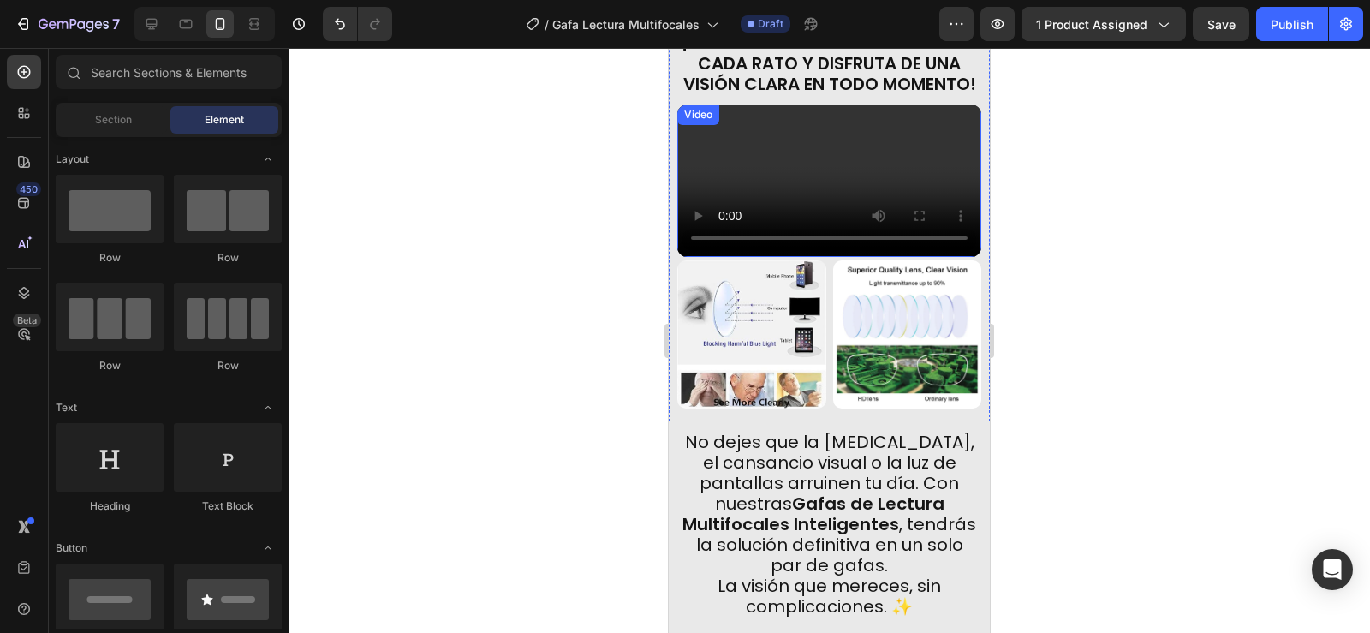
click at [818, 257] on video at bounding box center [829, 180] width 304 height 152
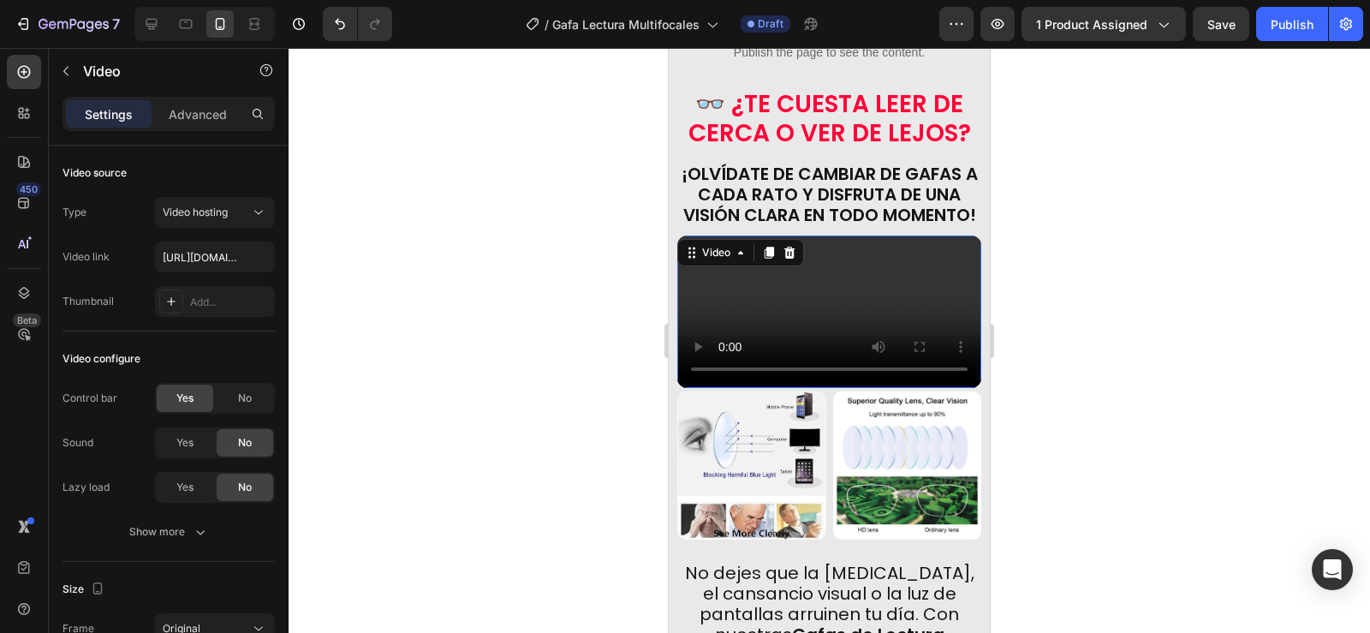
scroll to position [595, 0]
